Goal: Task Accomplishment & Management: Manage account settings

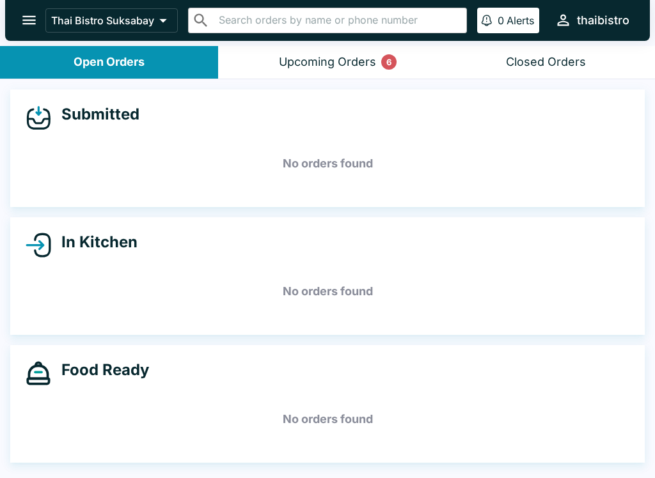
click at [348, 64] on div "Upcoming Orders 6" at bounding box center [327, 62] width 97 height 15
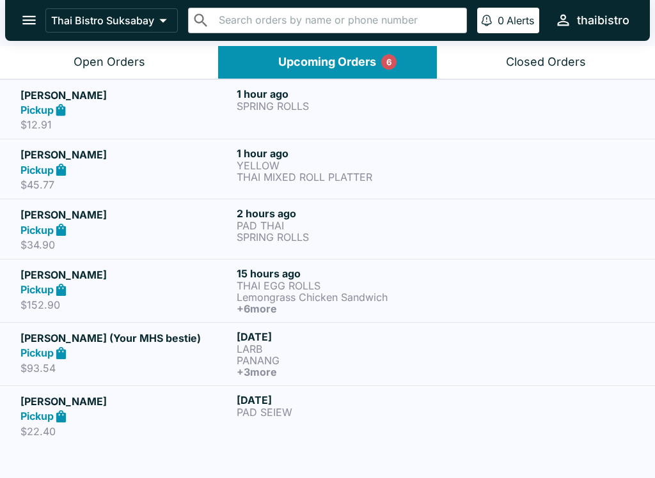
click at [265, 107] on p "SPRING ROLLS" at bounding box center [342, 106] width 211 height 12
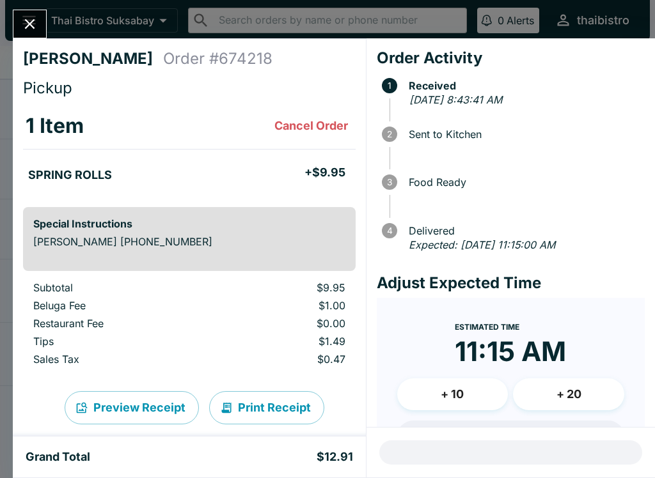
click at [31, 26] on icon "Close" at bounding box center [29, 23] width 17 height 17
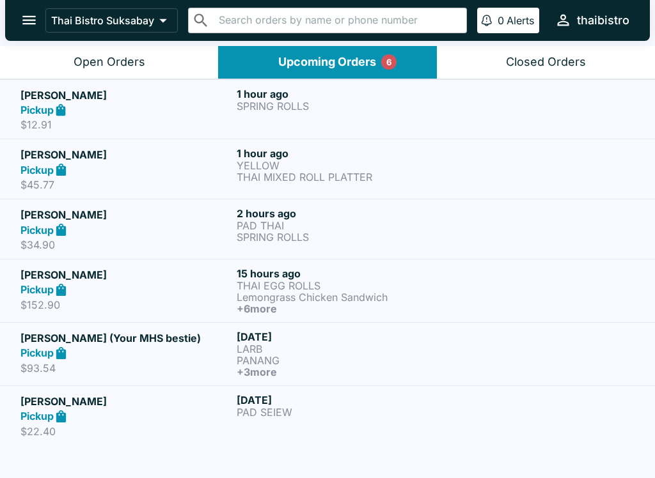
click at [110, 178] on p "$45.77" at bounding box center [125, 184] width 211 height 13
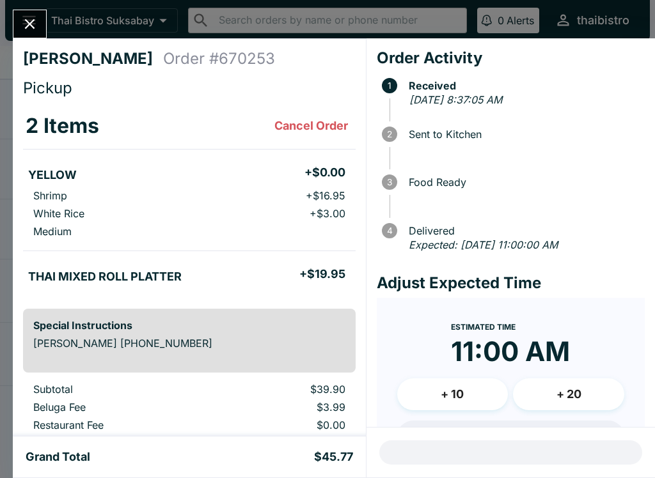
click at [25, 24] on icon "Close" at bounding box center [29, 23] width 17 height 17
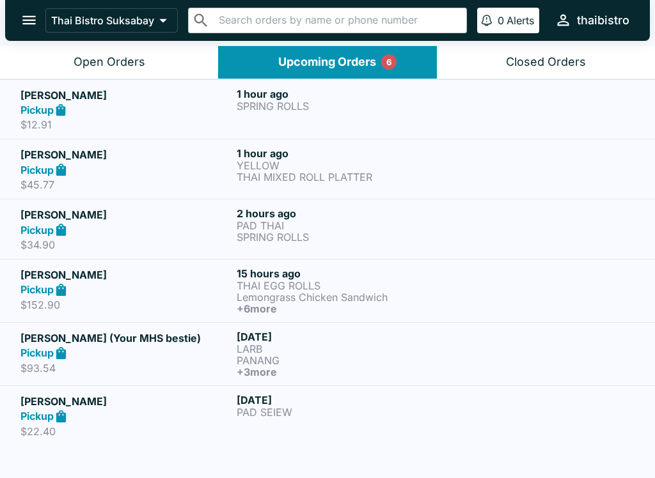
click at [141, 182] on p "$45.77" at bounding box center [125, 184] width 211 height 13
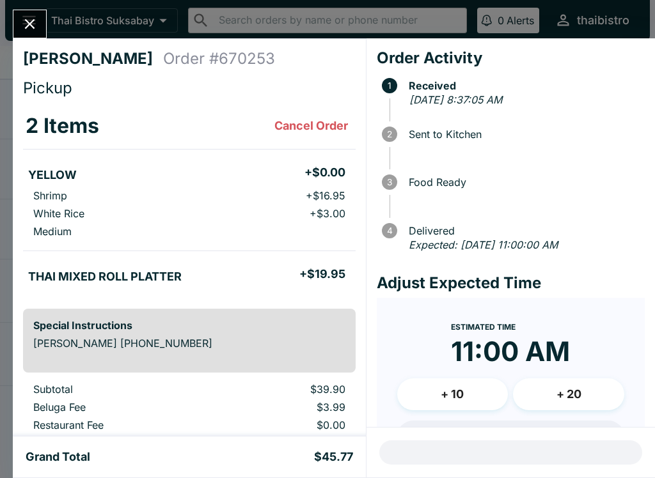
click at [21, 28] on icon "Close" at bounding box center [29, 23] width 17 height 17
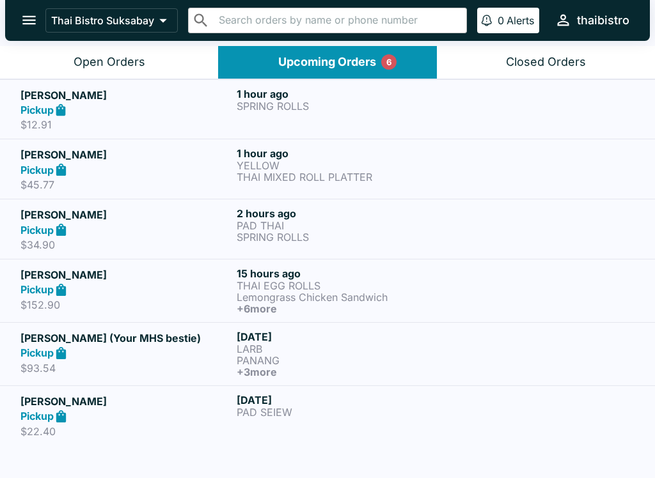
click at [139, 225] on div "Pickup" at bounding box center [125, 230] width 211 height 15
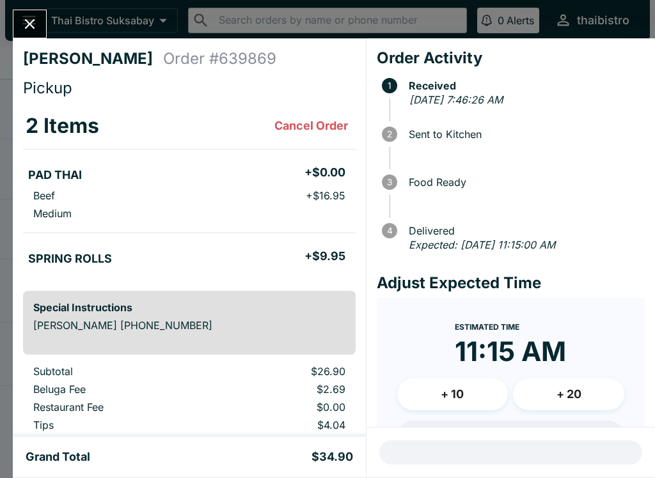
click at [17, 19] on button "Close" at bounding box center [29, 23] width 33 height 27
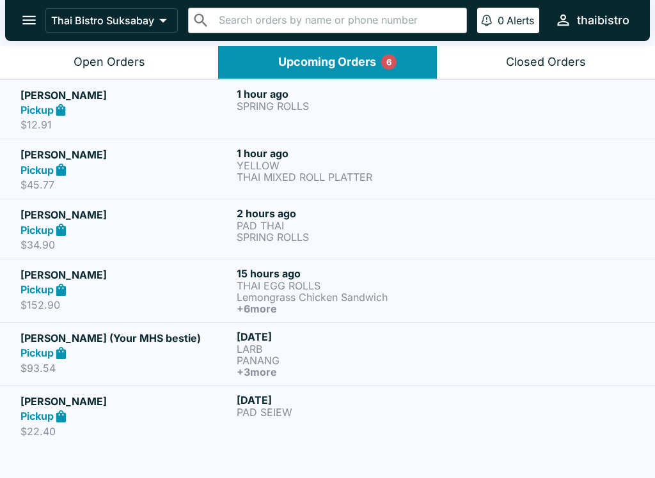
click at [117, 47] on button "Open Orders" at bounding box center [109, 62] width 218 height 33
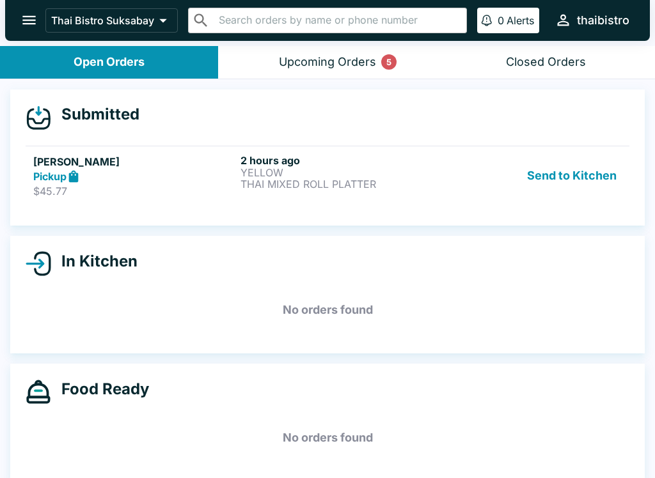
click at [324, 192] on div "2 hours ago YELLOW THAI MIXED ROLL PLATTER" at bounding box center [341, 176] width 202 height 44
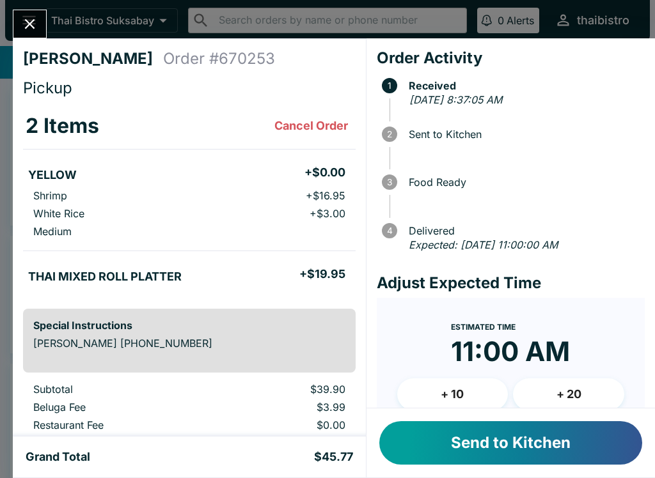
click at [536, 439] on button "Send to Kitchen" at bounding box center [510, 442] width 263 height 43
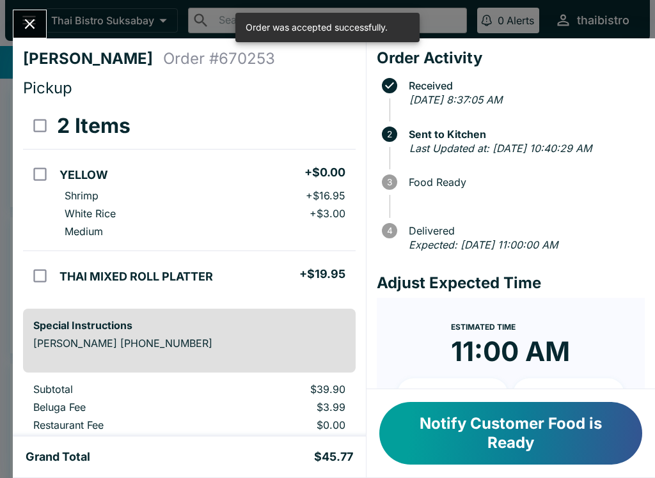
click at [31, 19] on icon "Close" at bounding box center [29, 23] width 17 height 17
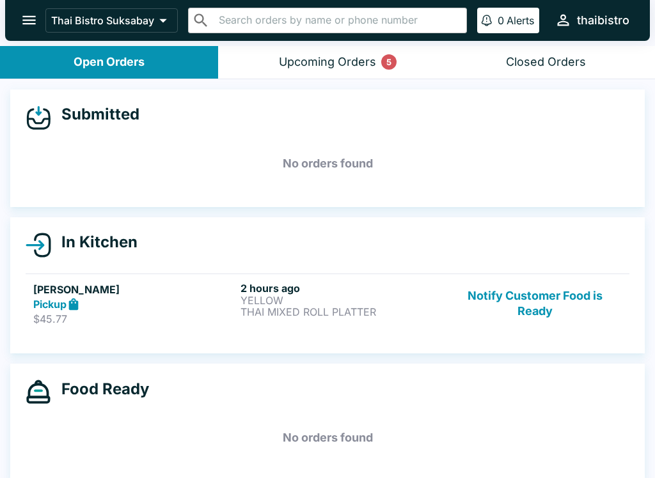
click at [345, 61] on div "Upcoming Orders 5" at bounding box center [327, 62] width 97 height 15
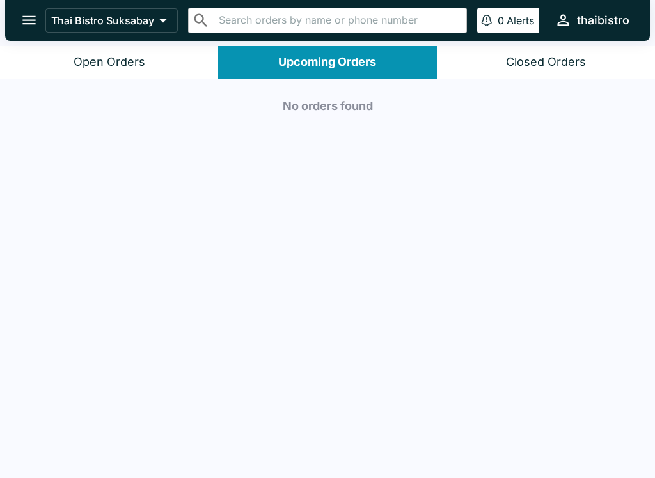
click at [150, 57] on button "Open Orders" at bounding box center [109, 62] width 218 height 33
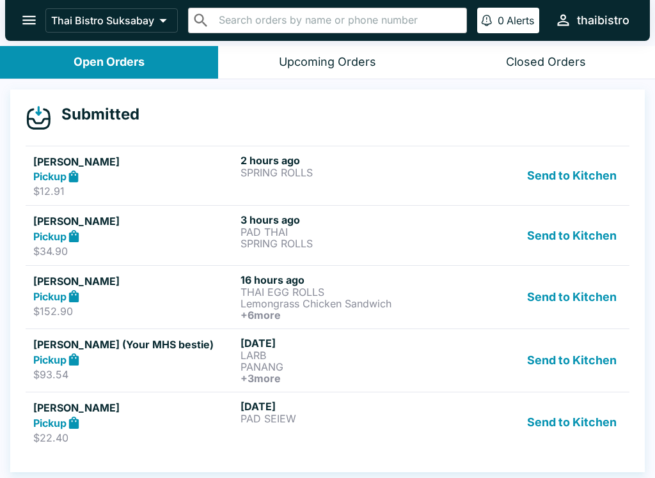
click at [572, 164] on button "Send to Kitchen" at bounding box center [572, 176] width 100 height 44
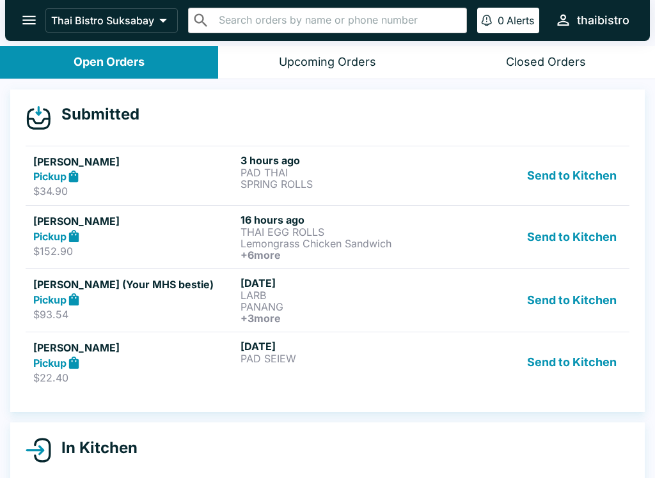
click at [567, 196] on button "Send to Kitchen" at bounding box center [572, 176] width 100 height 44
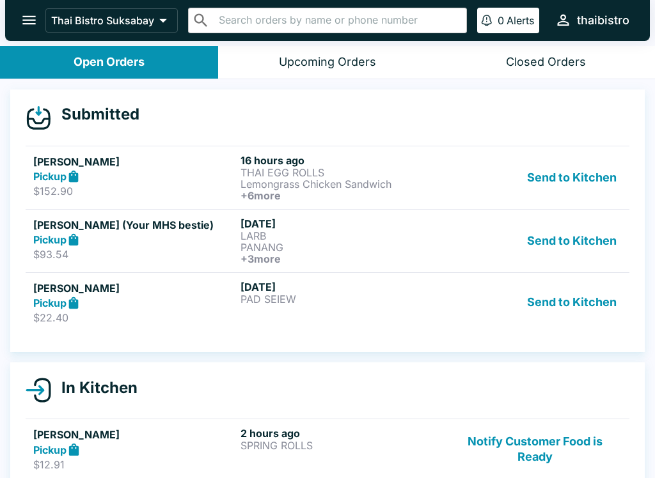
click at [567, 181] on button "Send to Kitchen" at bounding box center [572, 177] width 100 height 47
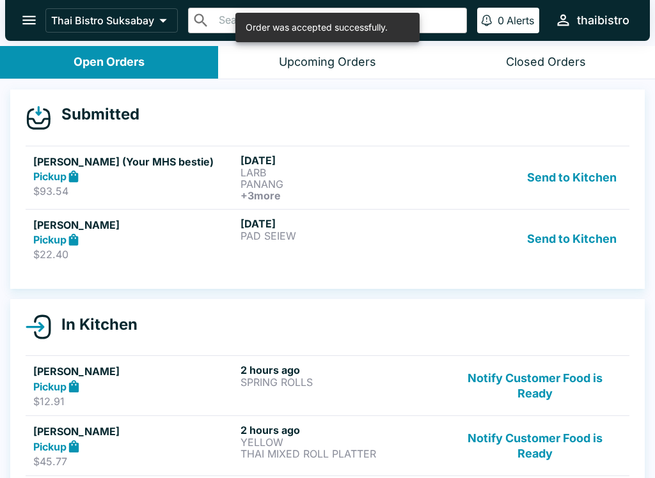
click at [560, 171] on button "Send to Kitchen" at bounding box center [572, 177] width 100 height 47
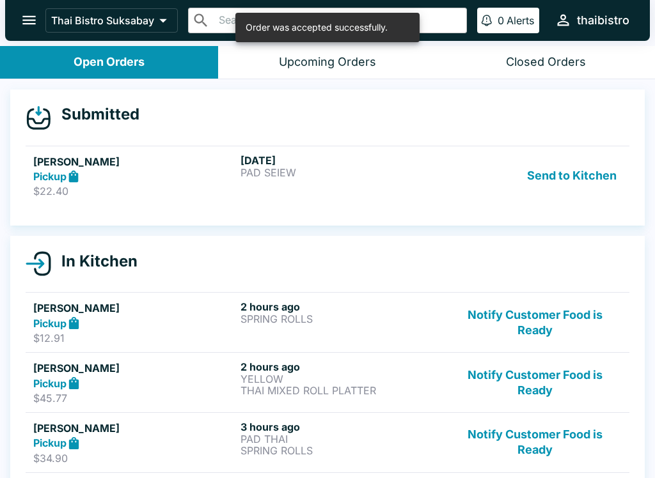
click at [565, 187] on button "Send to Kitchen" at bounding box center [572, 176] width 100 height 44
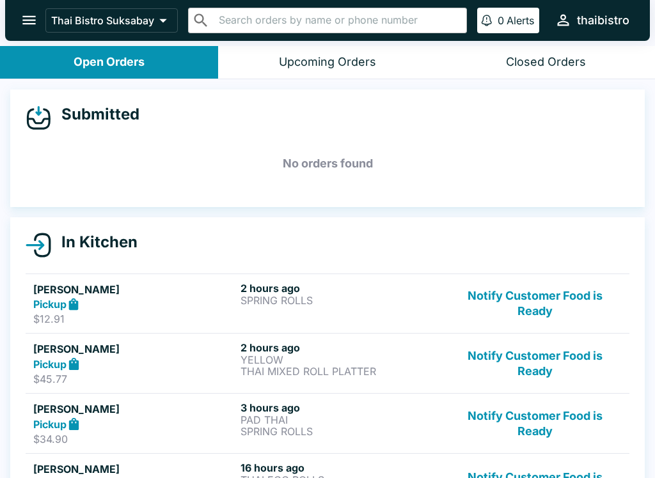
click at [567, 352] on button "Notify Customer Food is Ready" at bounding box center [534, 363] width 173 height 44
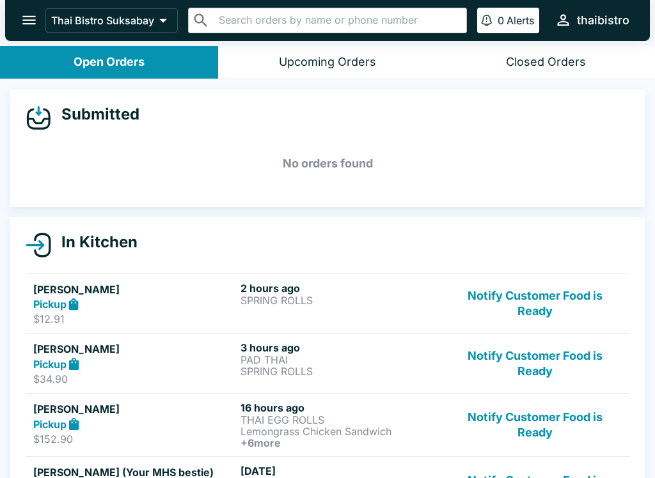
click at [551, 302] on button "Notify Customer Food is Ready" at bounding box center [534, 304] width 173 height 44
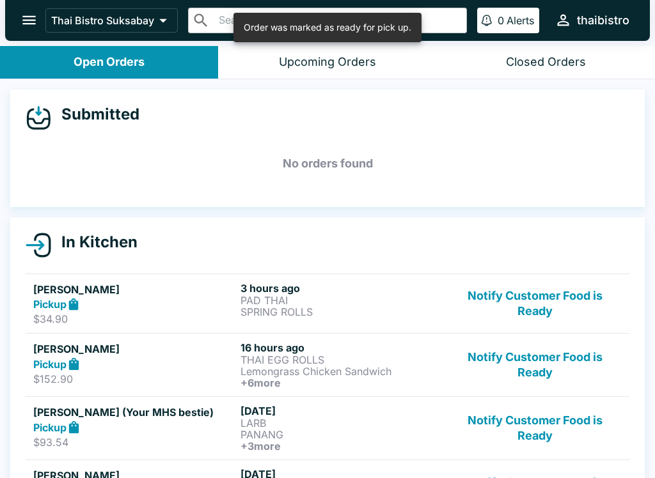
click at [559, 293] on button "Notify Customer Food is Ready" at bounding box center [534, 304] width 173 height 44
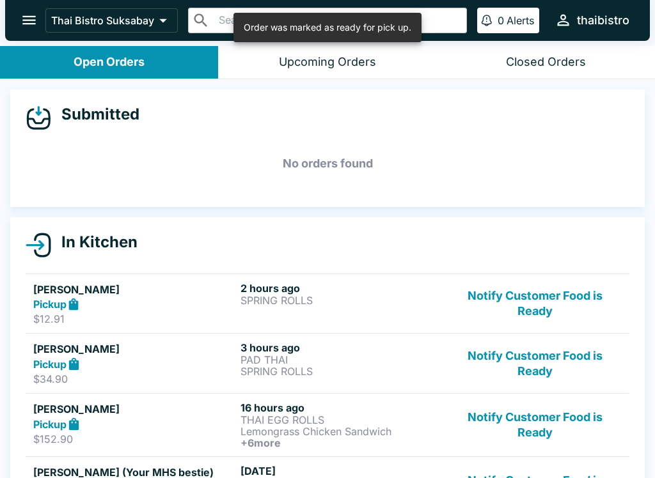
click at [551, 290] on button "Notify Customer Food is Ready" at bounding box center [534, 304] width 173 height 44
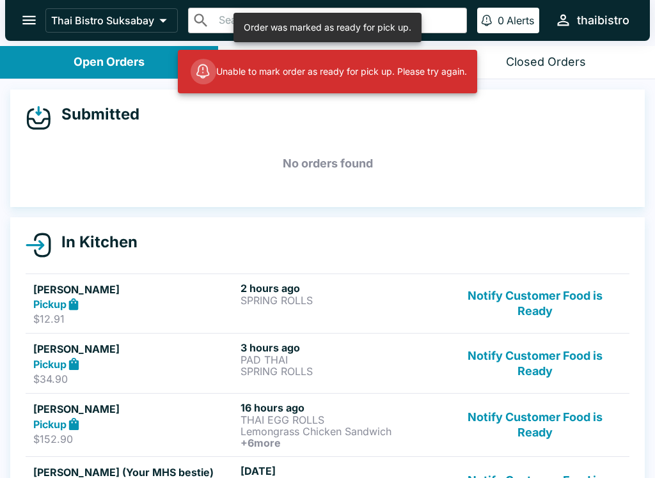
click at [552, 299] on button "Notify Customer Food is Ready" at bounding box center [534, 304] width 173 height 44
click at [553, 354] on button "Notify Customer Food is Ready" at bounding box center [534, 363] width 173 height 44
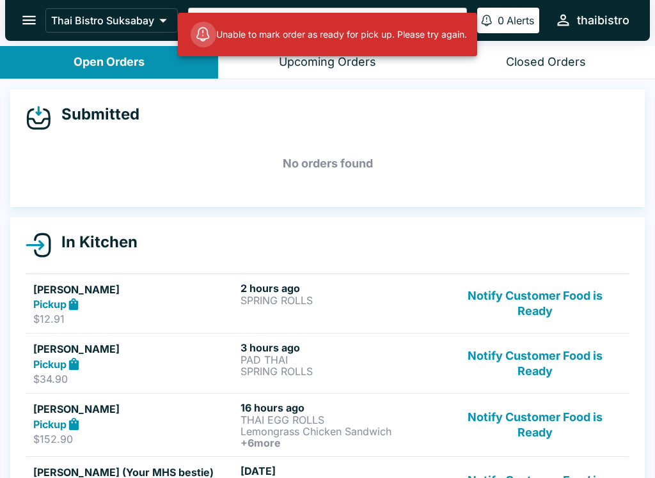
click at [554, 417] on button "Notify Customer Food is Ready" at bounding box center [534, 425] width 173 height 47
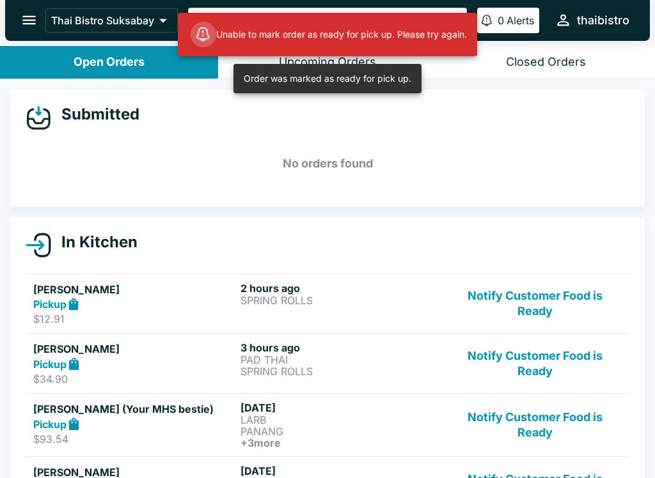
click at [554, 412] on button "Notify Customer Food is Ready" at bounding box center [534, 425] width 173 height 47
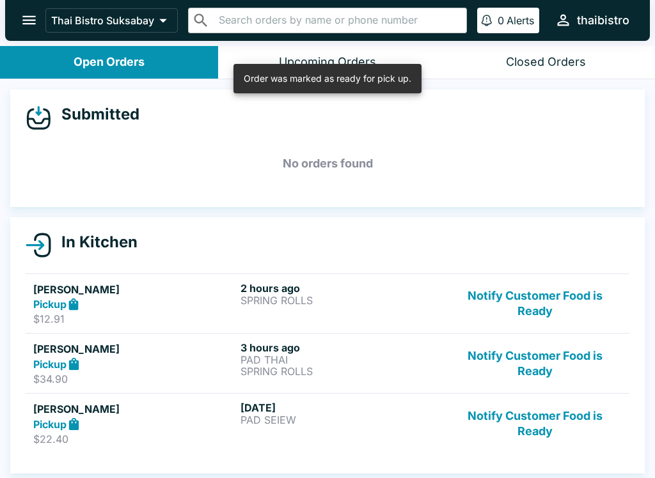
click at [547, 418] on button "Notify Customer Food is Ready" at bounding box center [534, 424] width 173 height 44
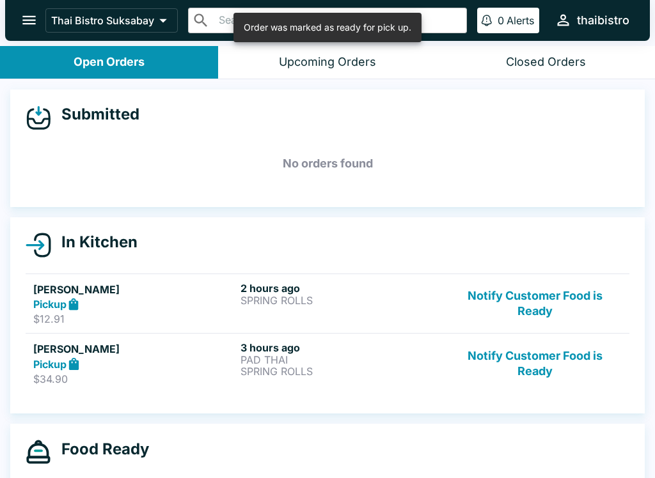
click at [551, 352] on button "Notify Customer Food is Ready" at bounding box center [534, 363] width 173 height 44
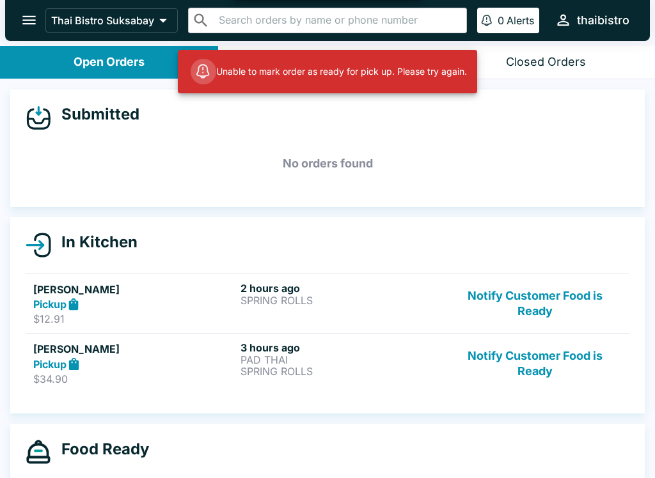
click at [553, 350] on button "Notify Customer Food is Ready" at bounding box center [534, 363] width 173 height 44
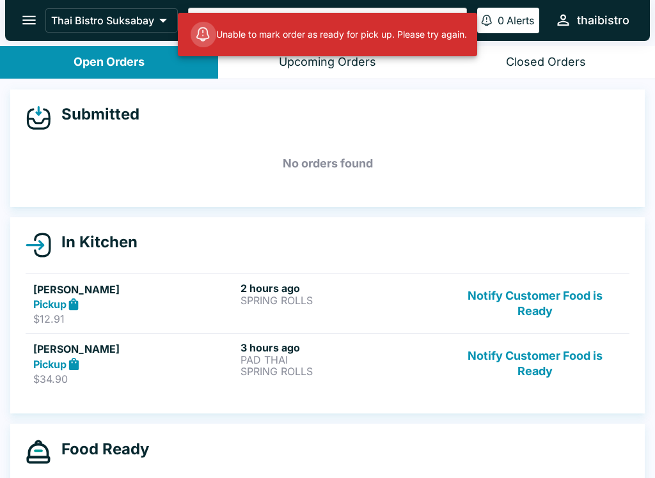
click at [552, 300] on button "Notify Customer Food is Ready" at bounding box center [534, 304] width 173 height 44
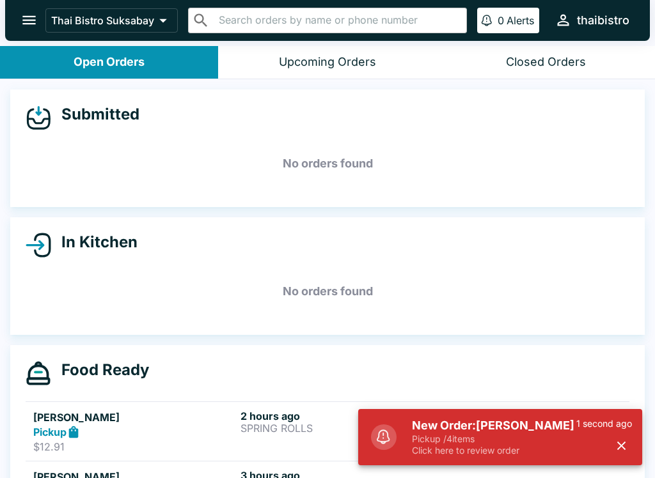
click at [628, 449] on icon "button" at bounding box center [621, 446] width 15 height 15
click at [576, 453] on p "Click here to review order" at bounding box center [494, 451] width 164 height 12
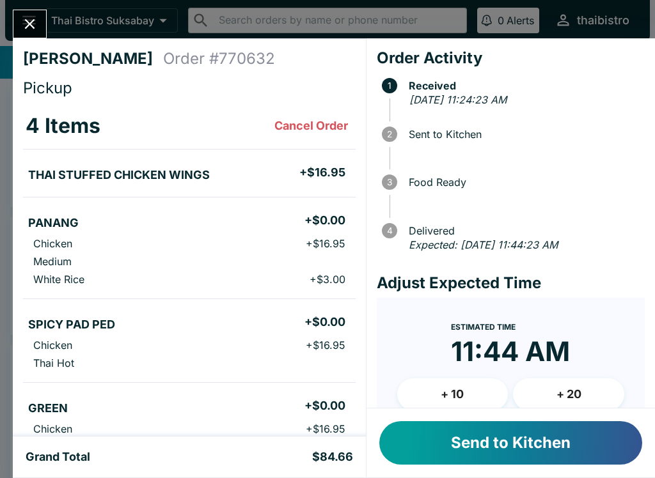
click at [556, 432] on button "Send to Kitchen" at bounding box center [510, 442] width 263 height 43
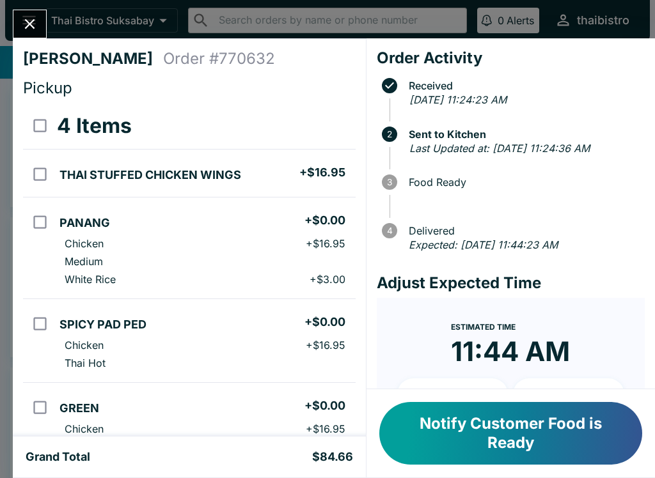
click at [556, 412] on button "Notify Customer Food is Ready" at bounding box center [510, 433] width 263 height 63
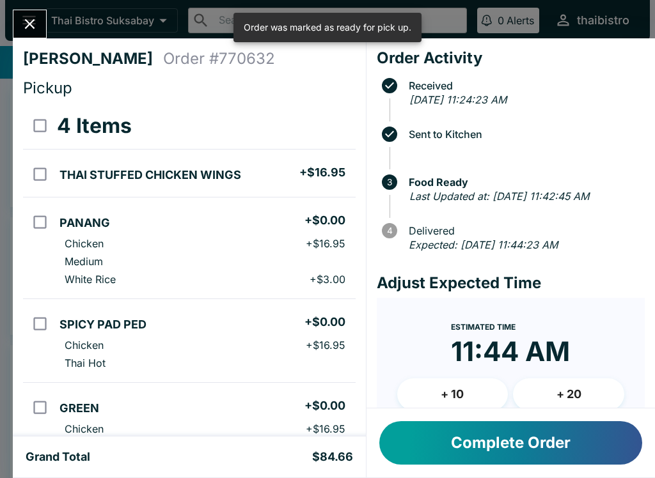
click at [38, 22] on icon "Close" at bounding box center [29, 23] width 17 height 17
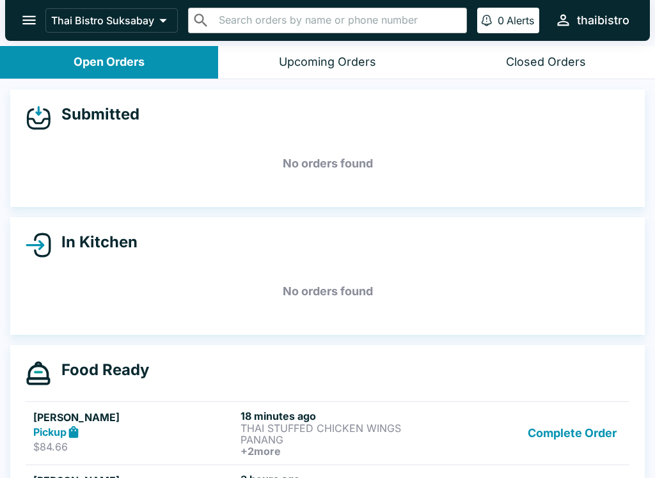
click at [570, 422] on button "Complete Order" at bounding box center [571, 433] width 99 height 47
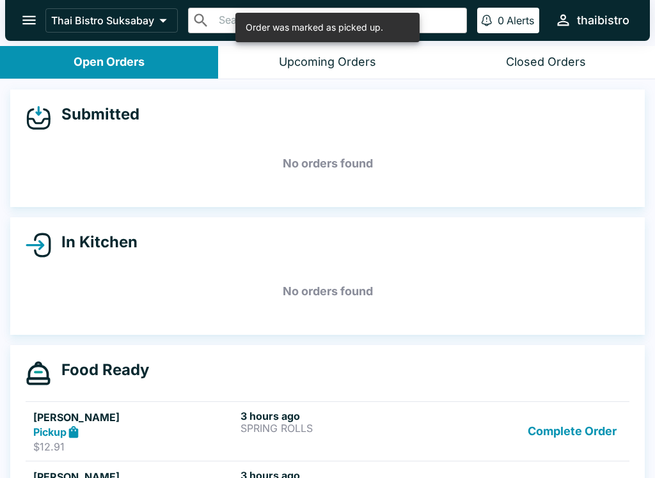
click at [583, 434] on button "Complete Order" at bounding box center [571, 432] width 99 height 44
click at [589, 421] on button "Complete Order" at bounding box center [571, 432] width 99 height 44
click at [594, 424] on button "Complete Order" at bounding box center [571, 432] width 99 height 44
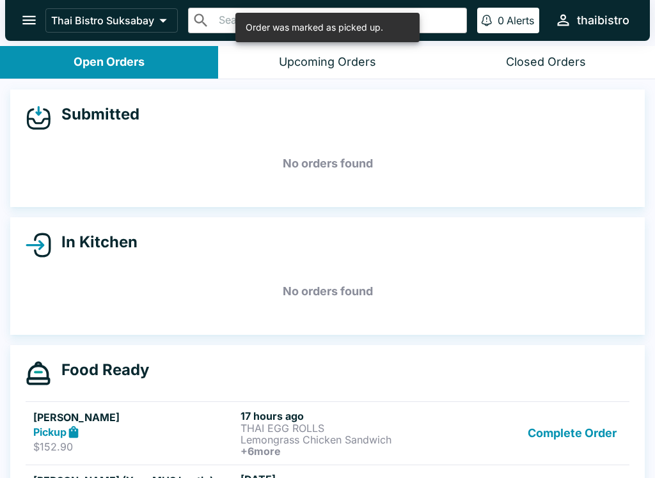
click at [590, 424] on button "Complete Order" at bounding box center [571, 433] width 99 height 47
click at [590, 421] on button "Complete Order" at bounding box center [571, 433] width 99 height 47
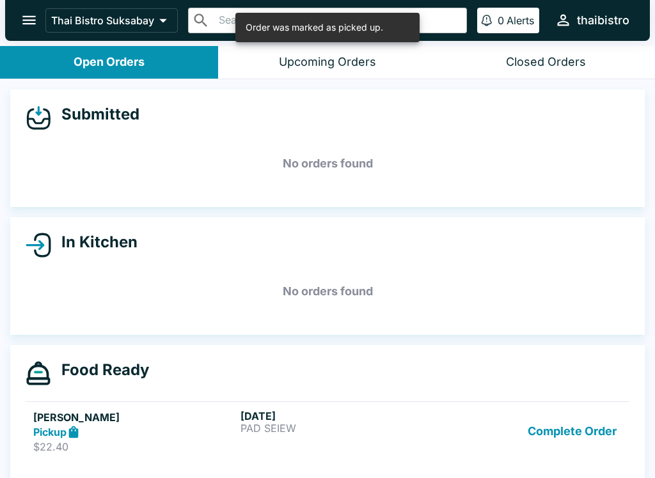
click at [600, 426] on button "Complete Order" at bounding box center [571, 432] width 99 height 44
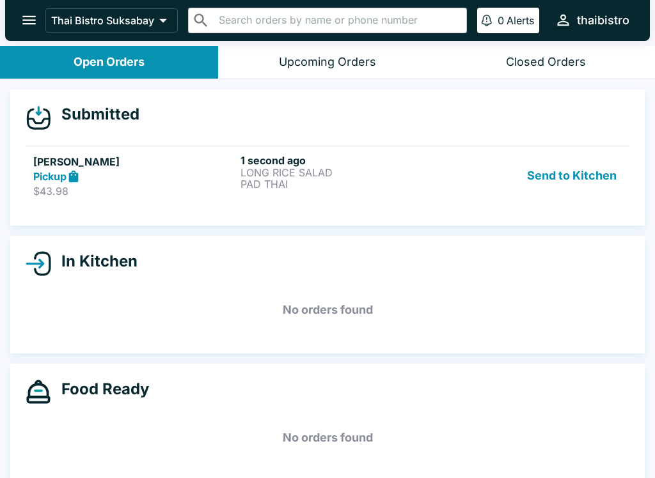
click at [410, 194] on div "1 second ago LONG RICE SALAD PAD THAI" at bounding box center [341, 176] width 202 height 44
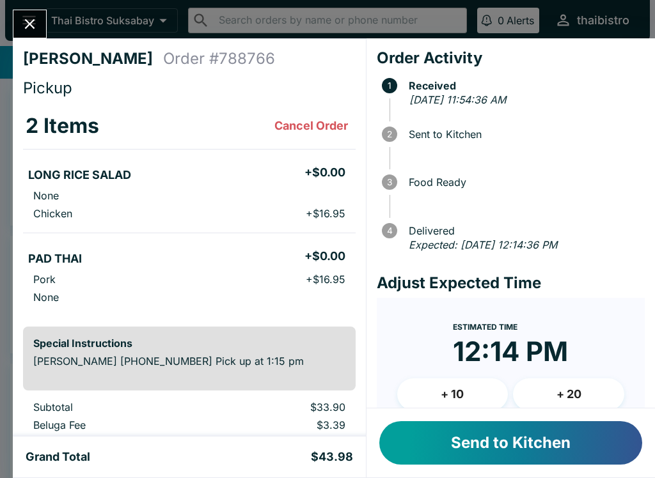
click at [587, 442] on button "Send to Kitchen" at bounding box center [510, 442] width 263 height 43
